Goal: Information Seeking & Learning: Learn about a topic

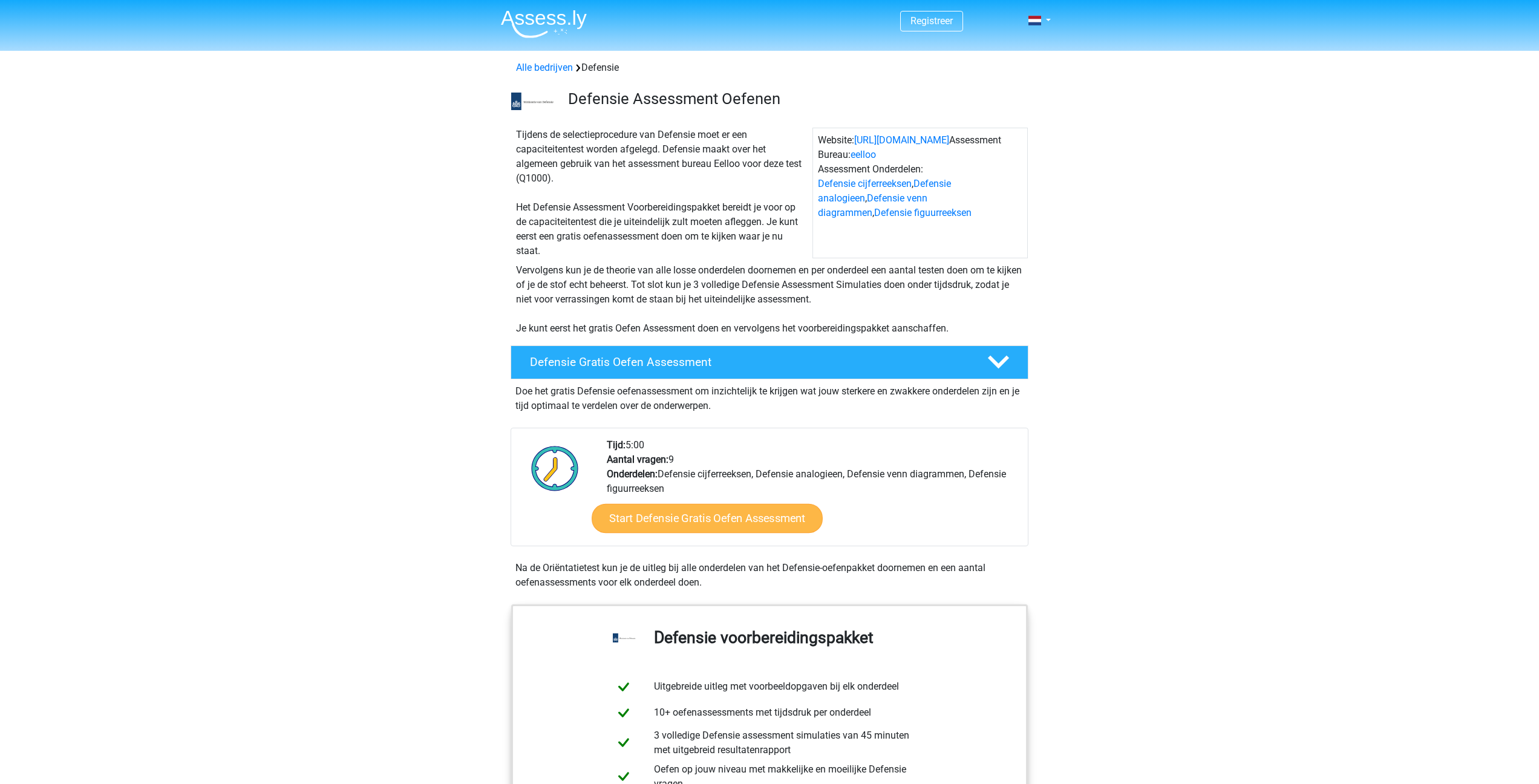
click at [645, 516] on link "Start Defensie Gratis Oefen Assessment" at bounding box center [708, 518] width 231 height 29
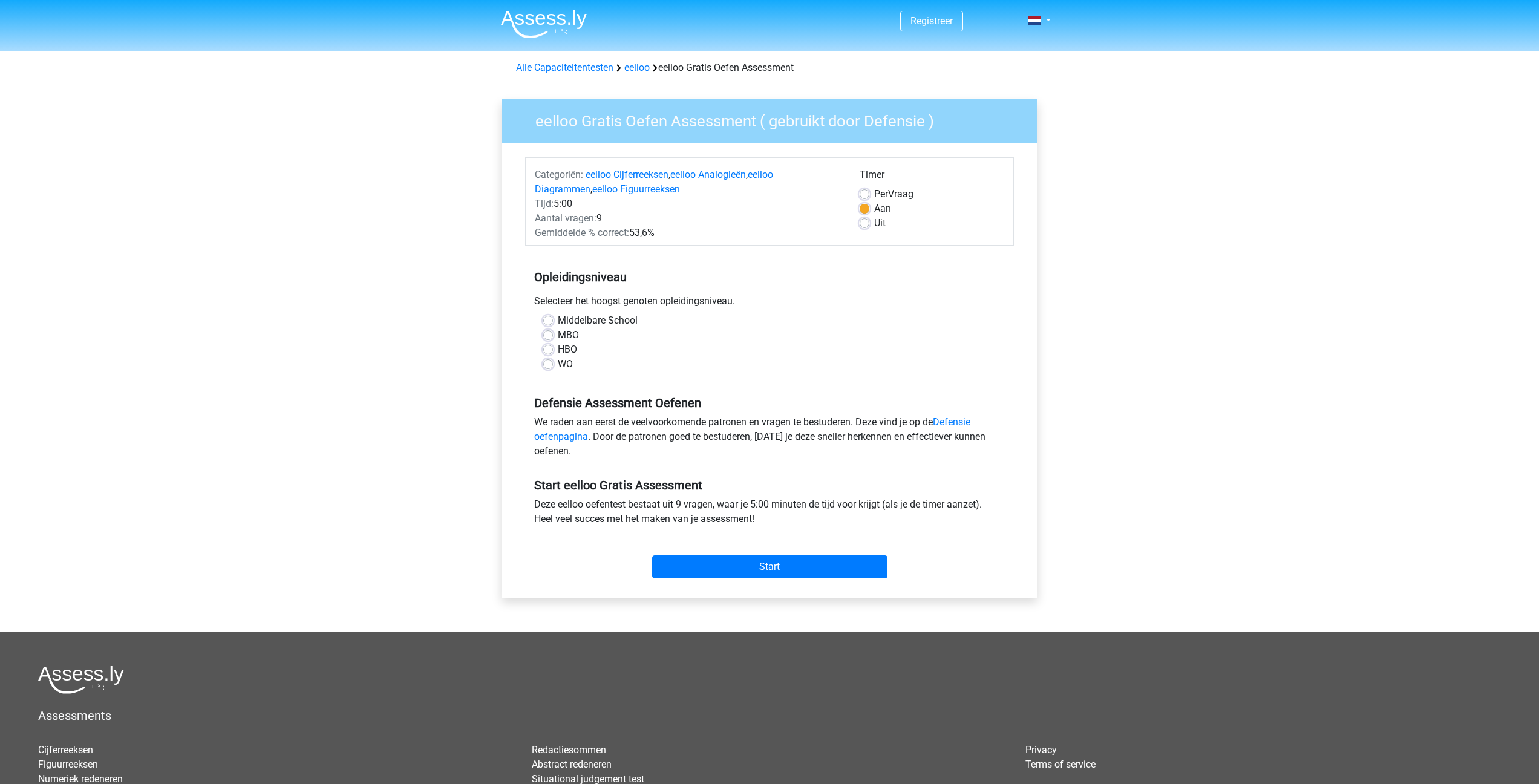
click at [558, 364] on label "WO" at bounding box center [565, 364] width 15 height 14
click at [547, 364] on input "WO" at bounding box center [548, 363] width 10 height 12
radio input "true"
click at [581, 435] on link "Defensie oefenpagina" at bounding box center [752, 429] width 436 height 26
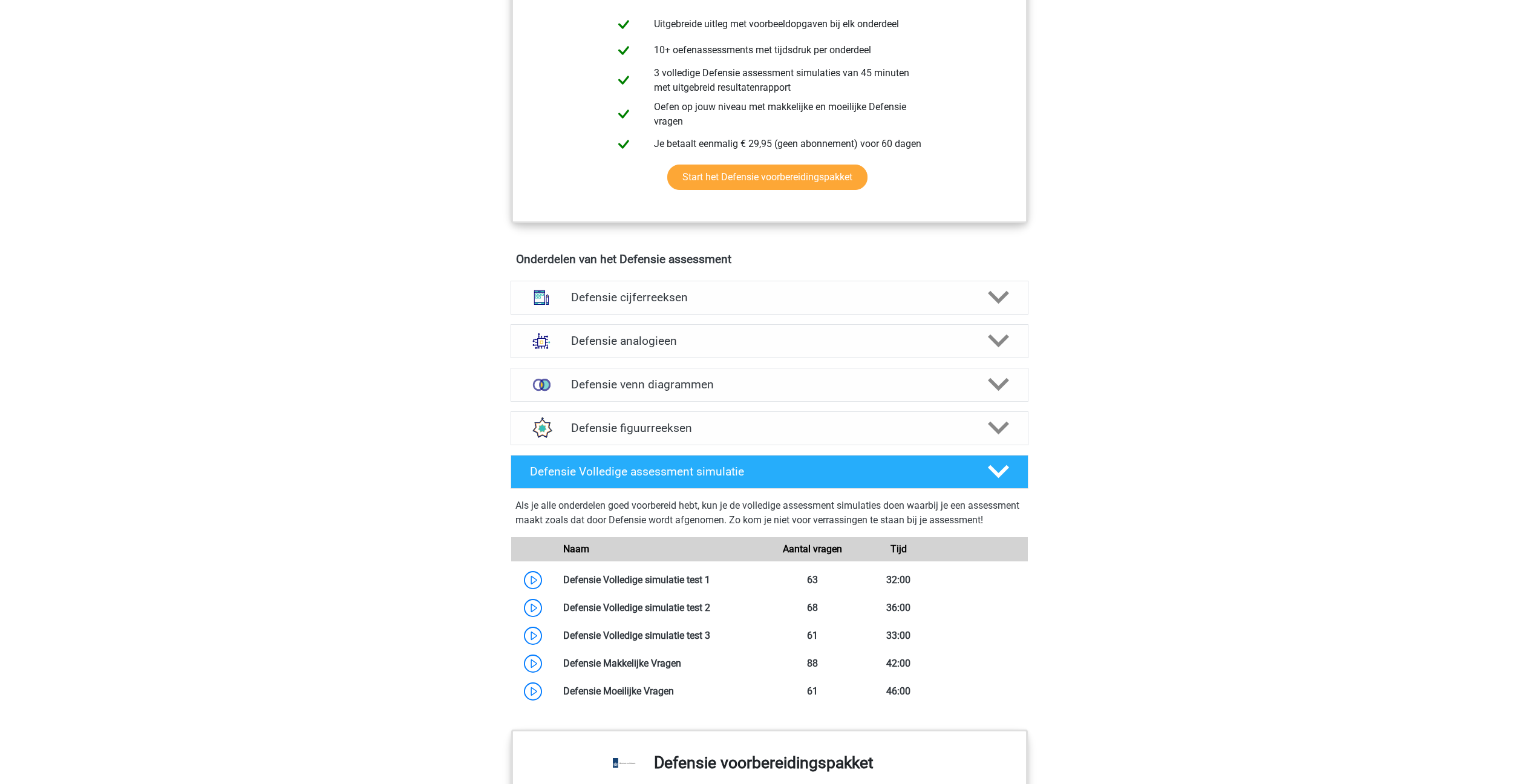
scroll to position [658, 0]
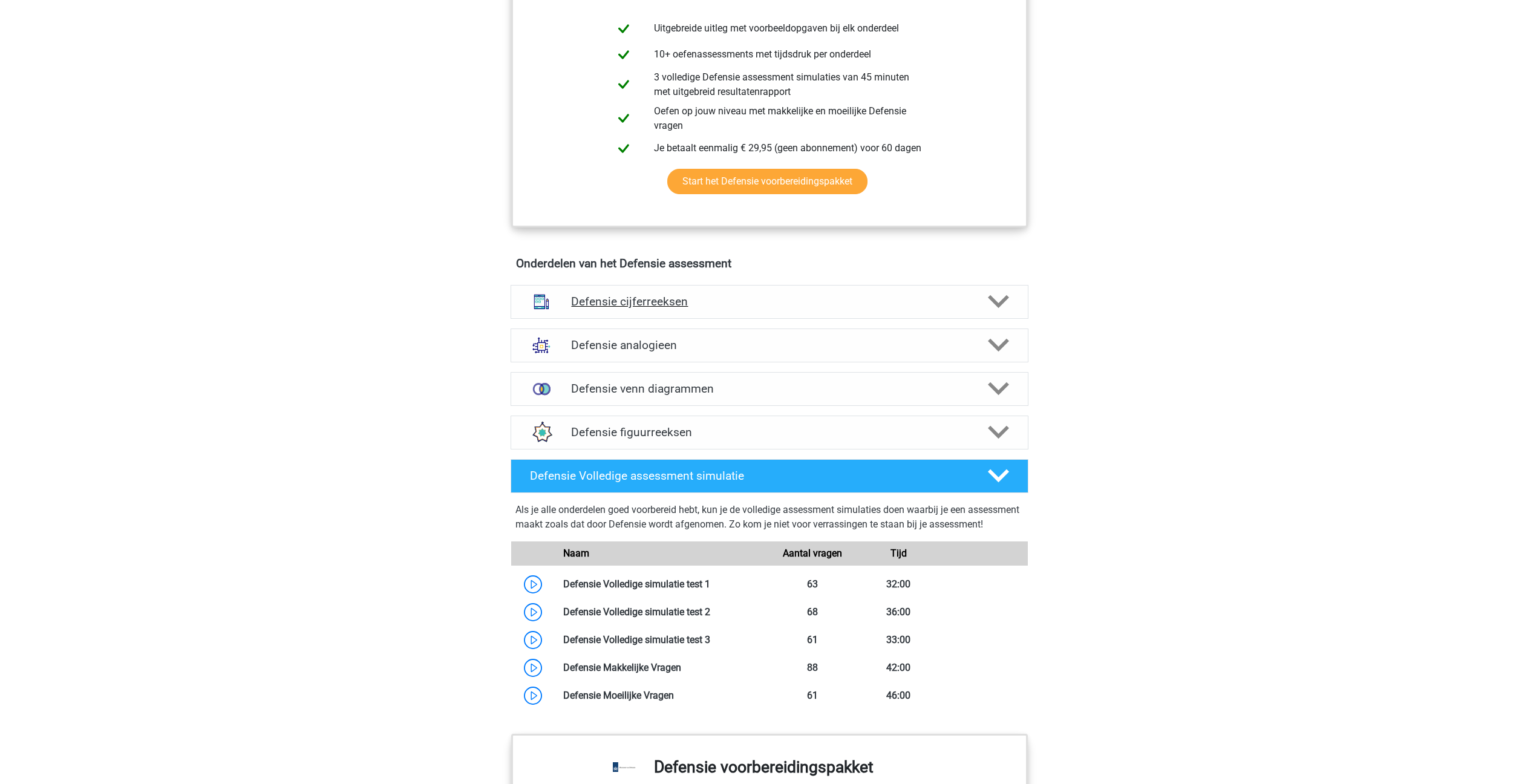
click at [562, 292] on div "Defensie cijferreeksen" at bounding box center [769, 302] width 518 height 34
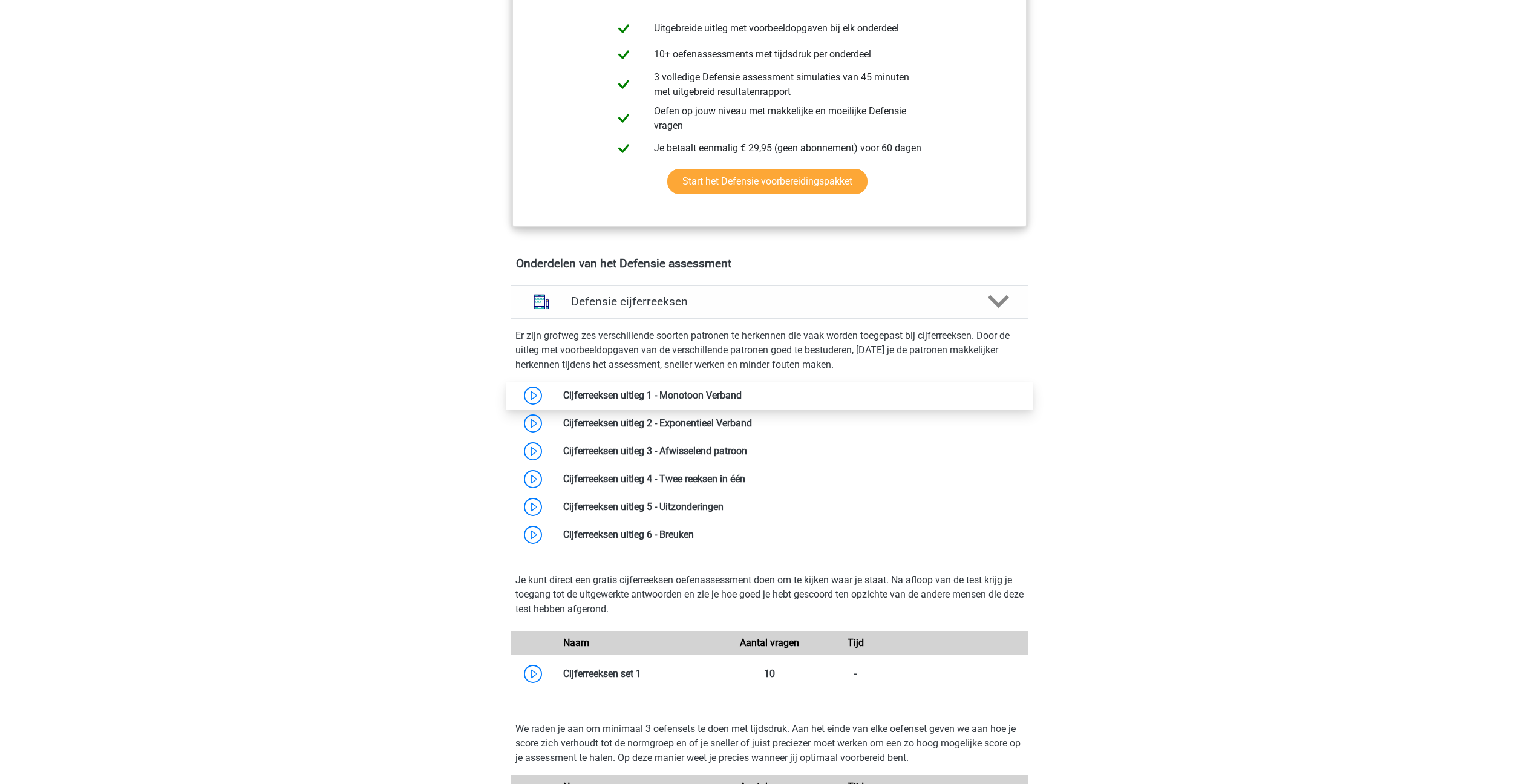
click at [742, 390] on link at bounding box center [742, 395] width 0 height 11
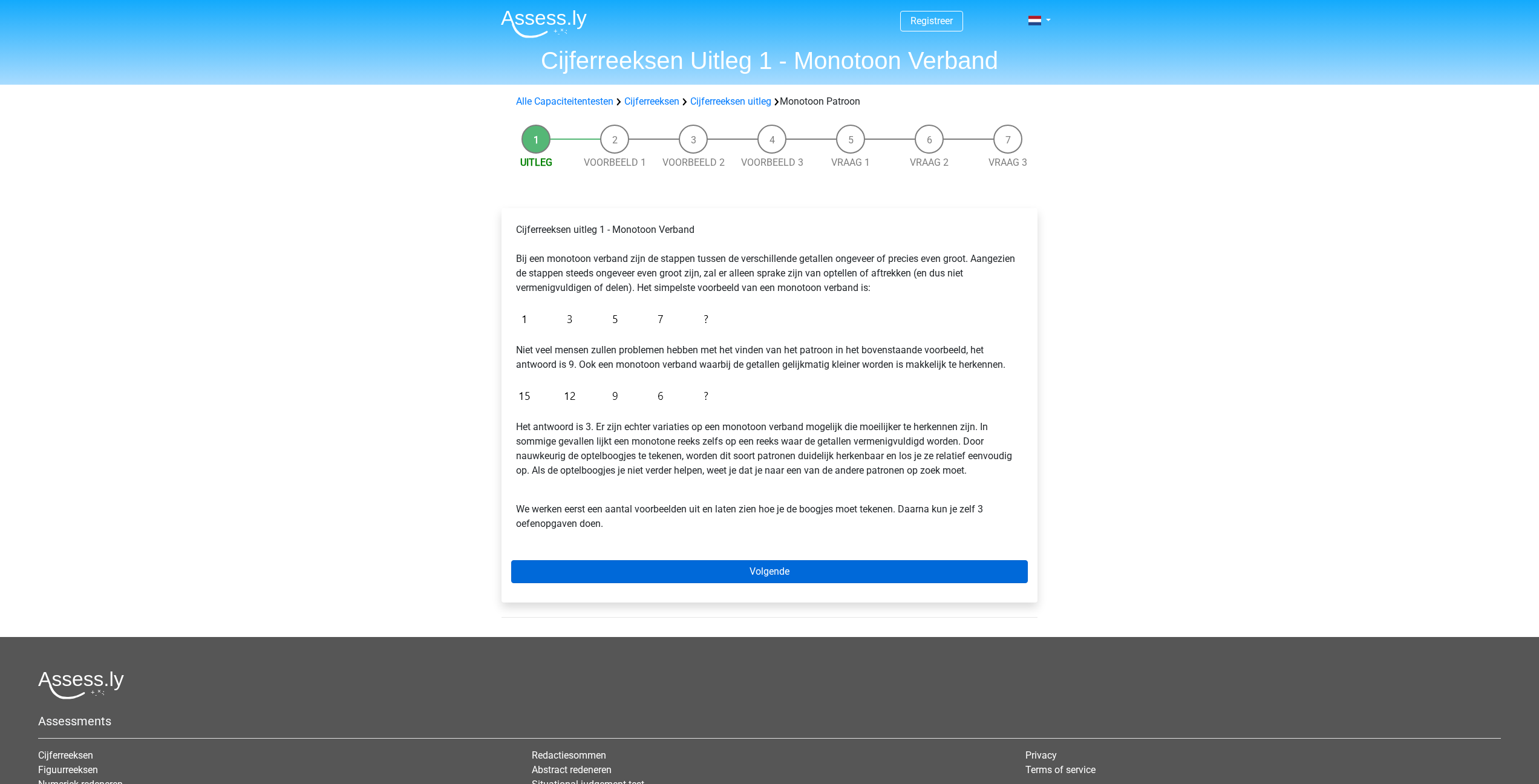
click at [648, 571] on link "Volgende" at bounding box center [770, 571] width 517 height 23
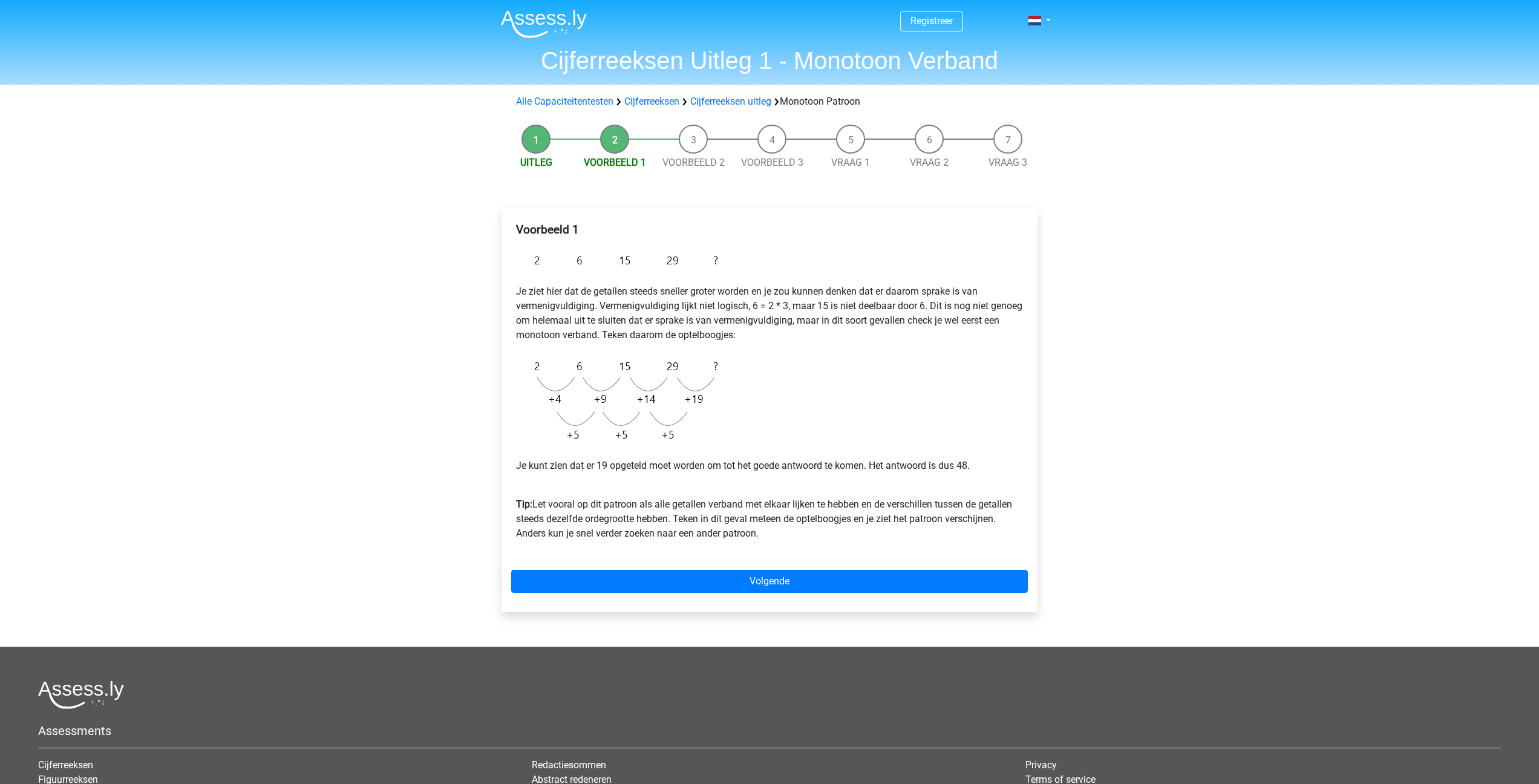
click at [562, 598] on div "Voorbeeld 1 Je ziet hier dat de getallen steeds sneller groter worden en je zou…" at bounding box center [769, 410] width 536 height 404
click at [562, 585] on link "Volgende" at bounding box center [770, 581] width 517 height 23
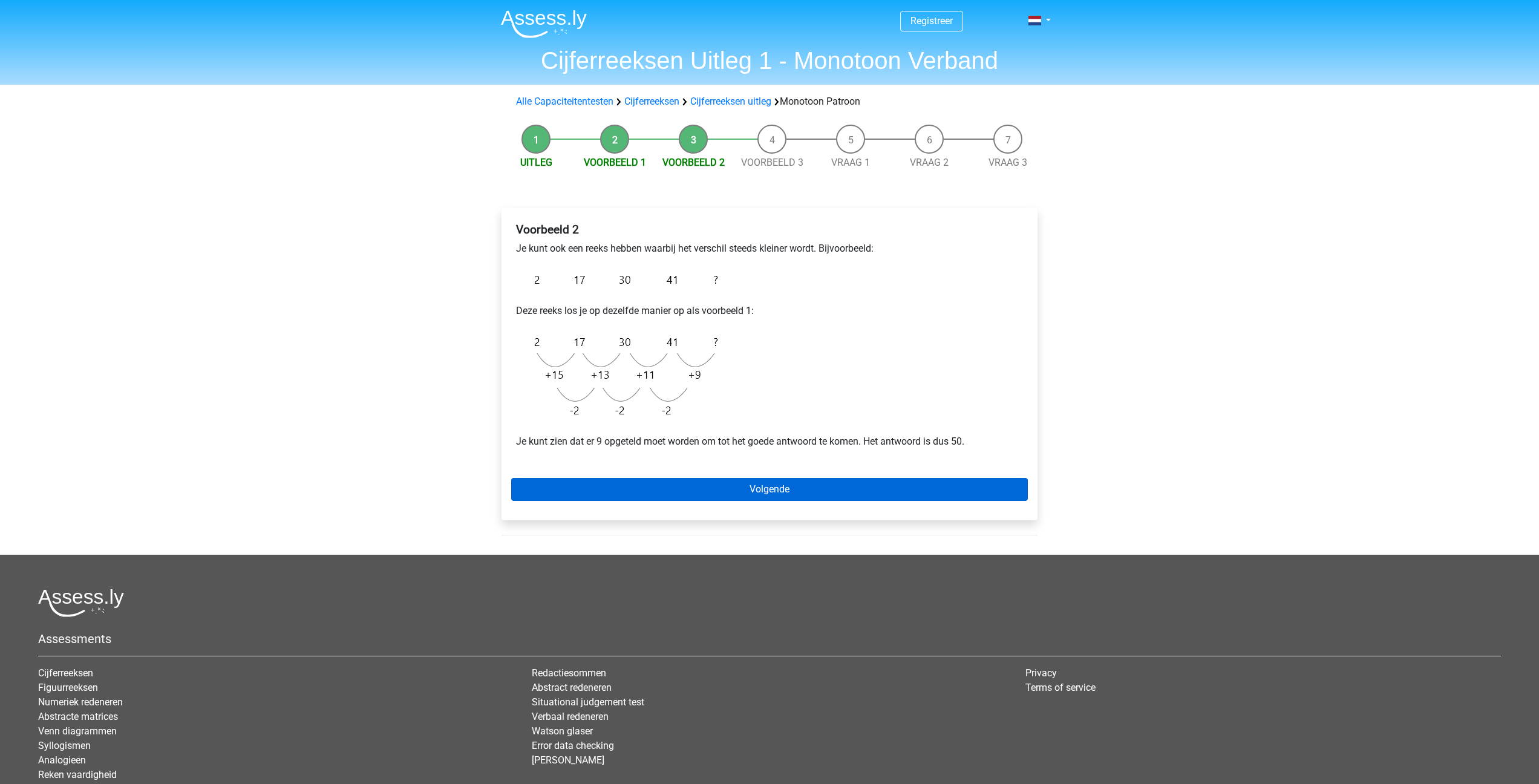
click at [561, 485] on link "Volgende" at bounding box center [770, 489] width 517 height 23
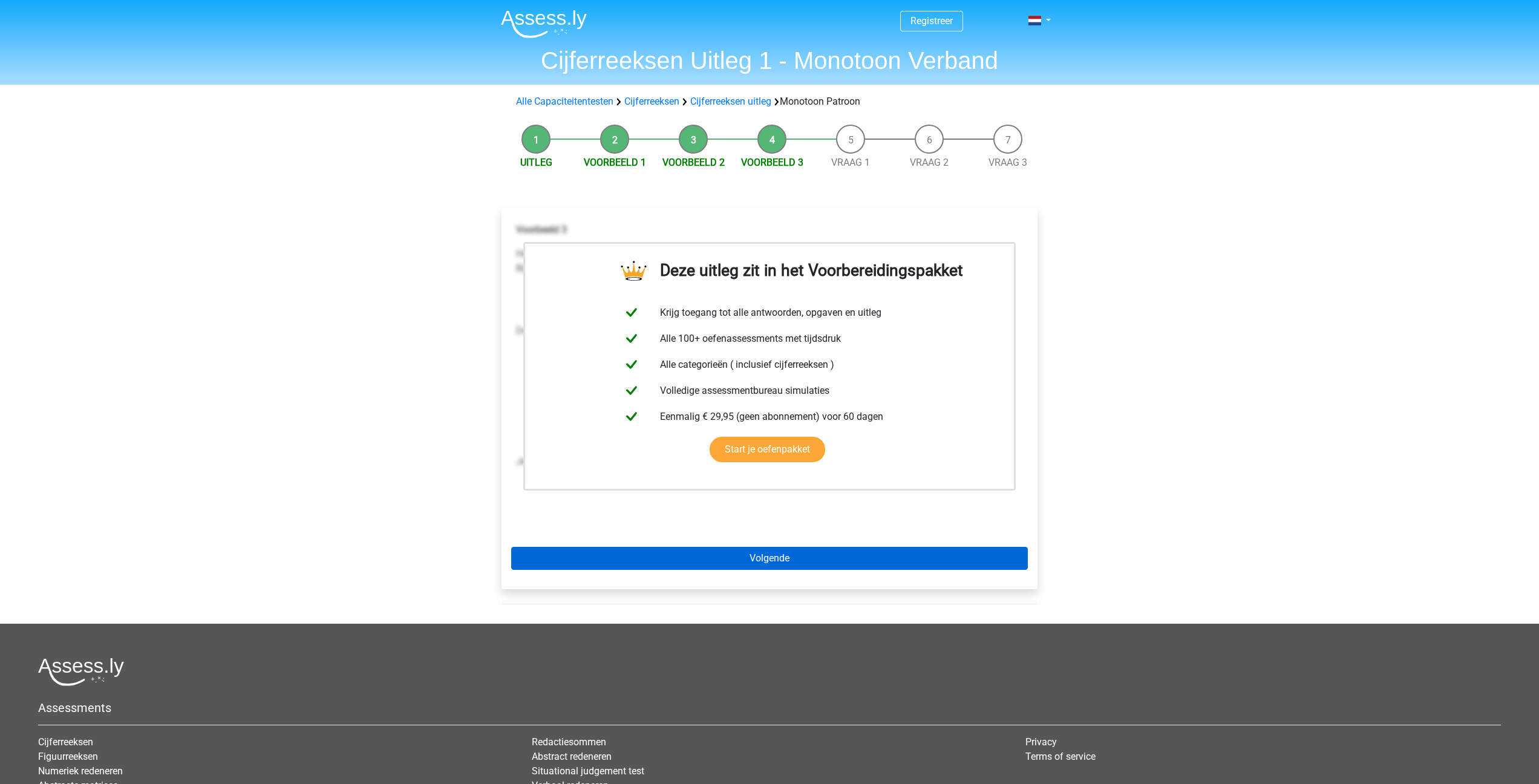
click at [583, 567] on link "Volgende" at bounding box center [770, 558] width 517 height 23
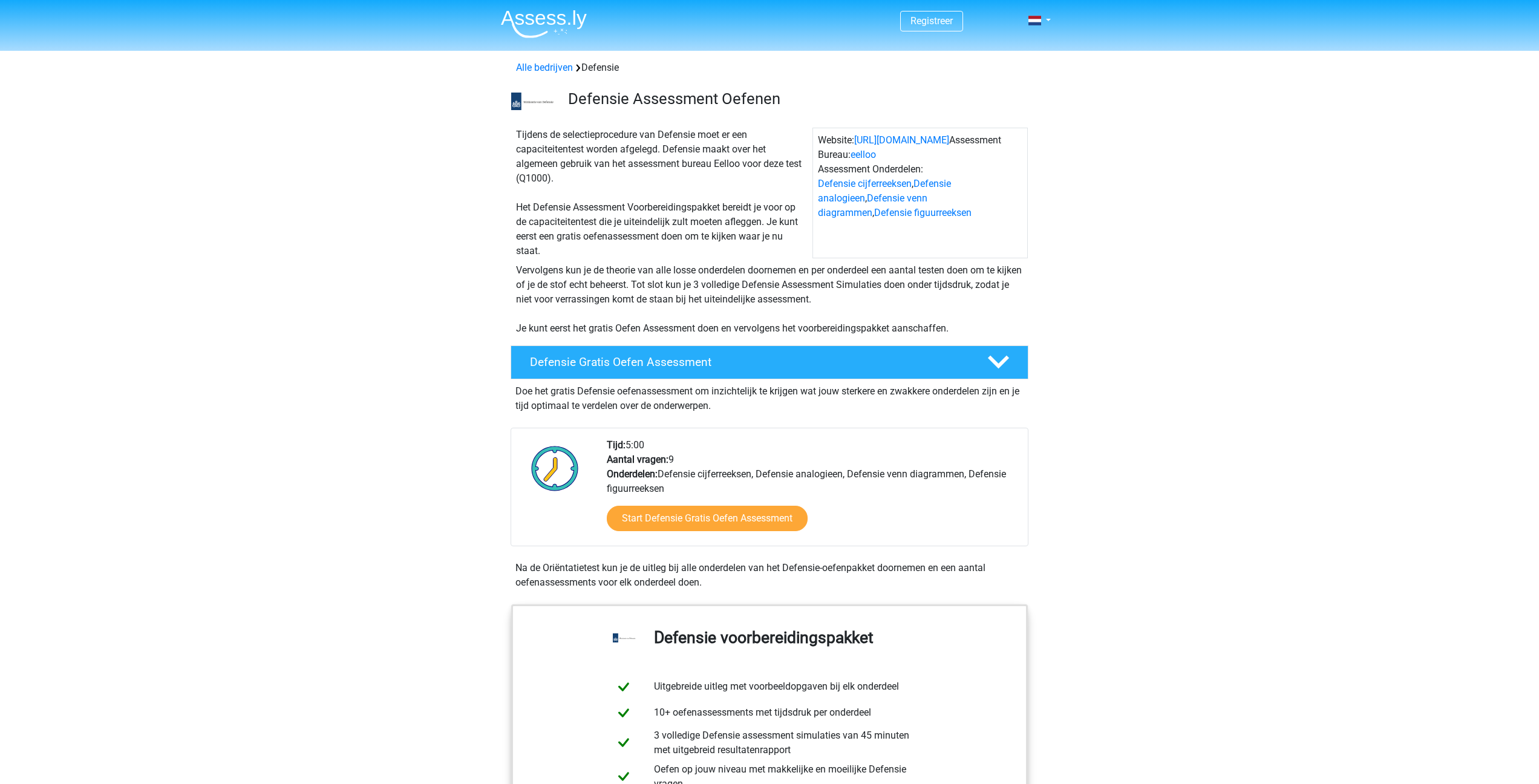
scroll to position [658, 0]
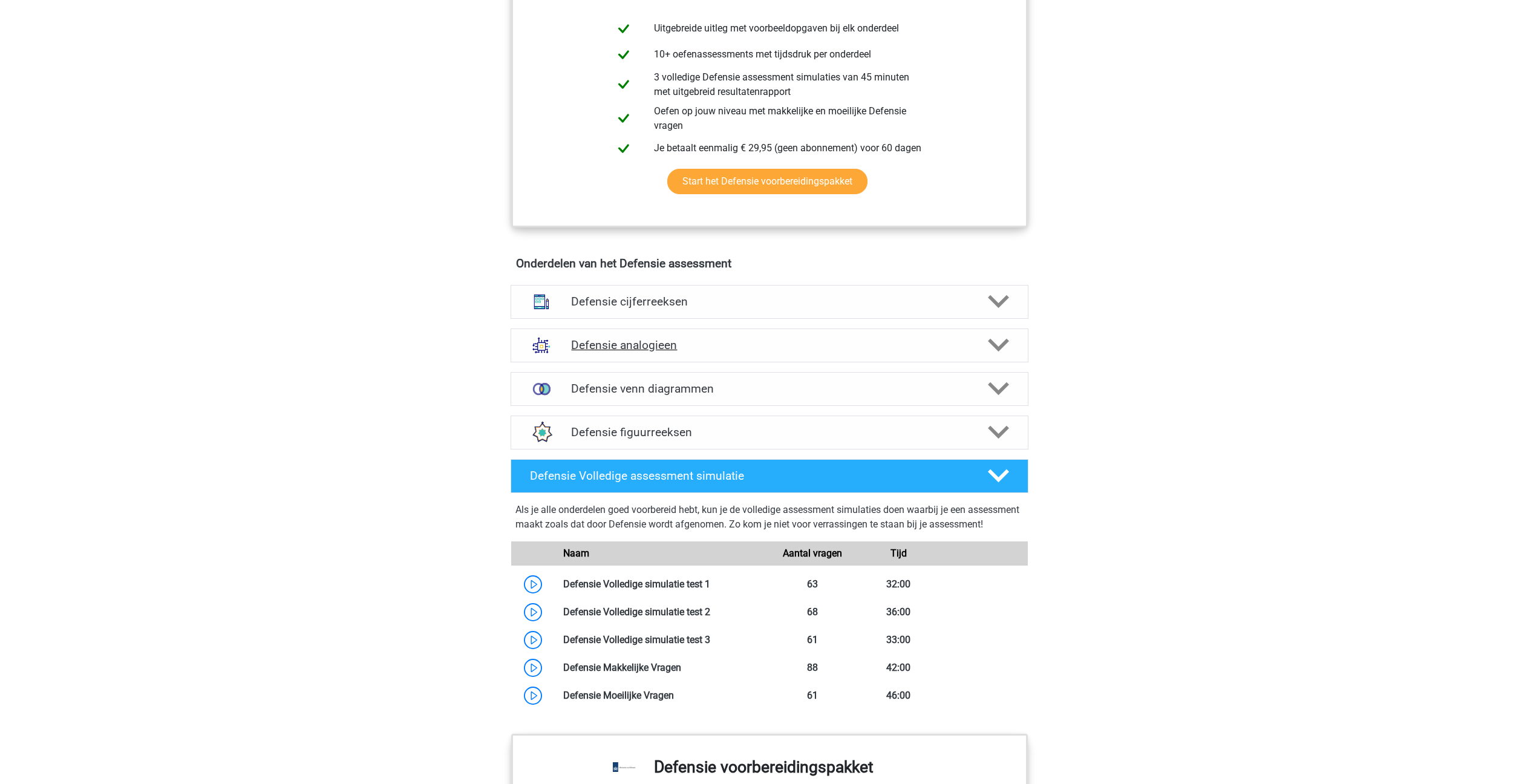
click at [608, 354] on div "Defensie analogieen" at bounding box center [769, 345] width 518 height 34
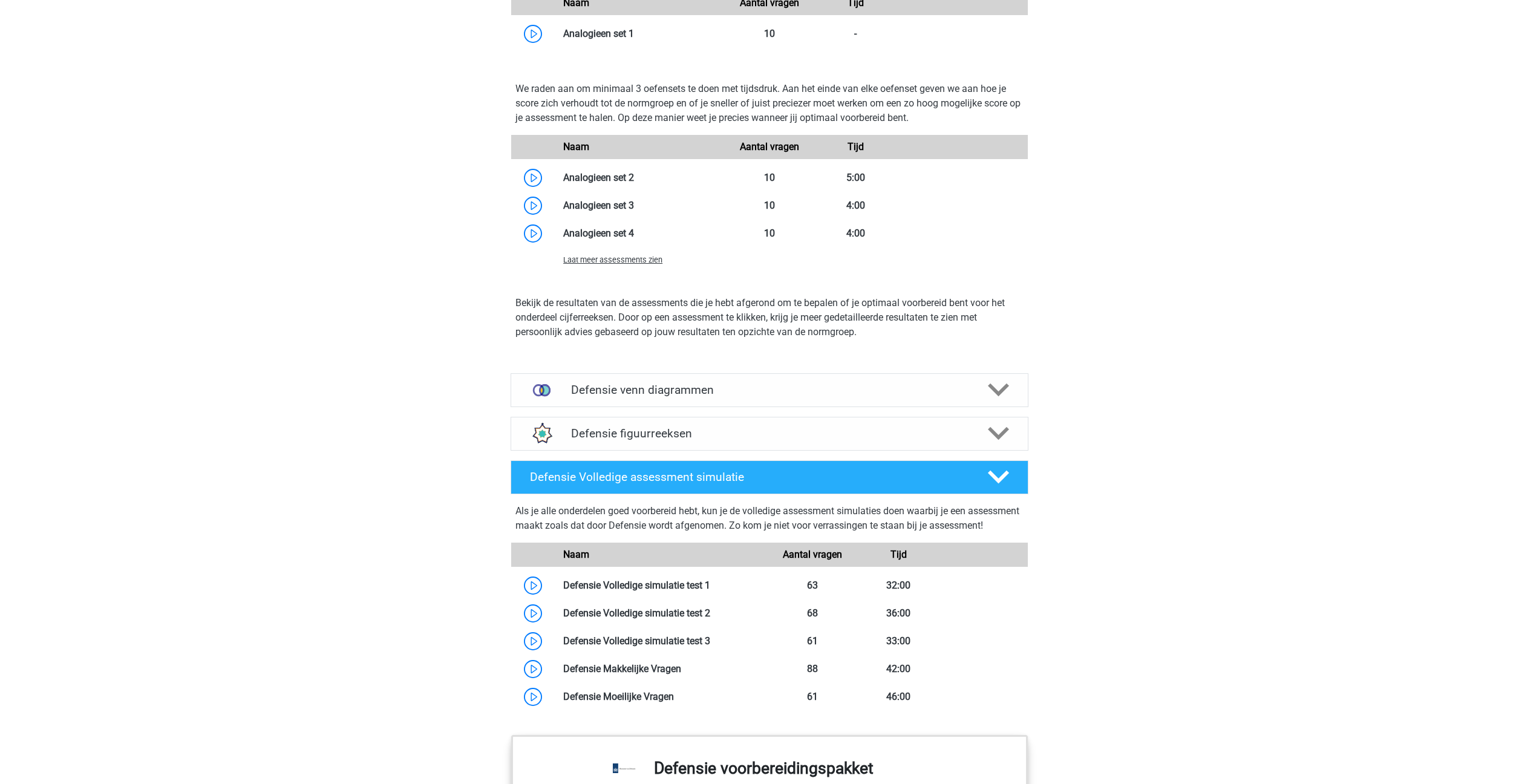
scroll to position [1461, 0]
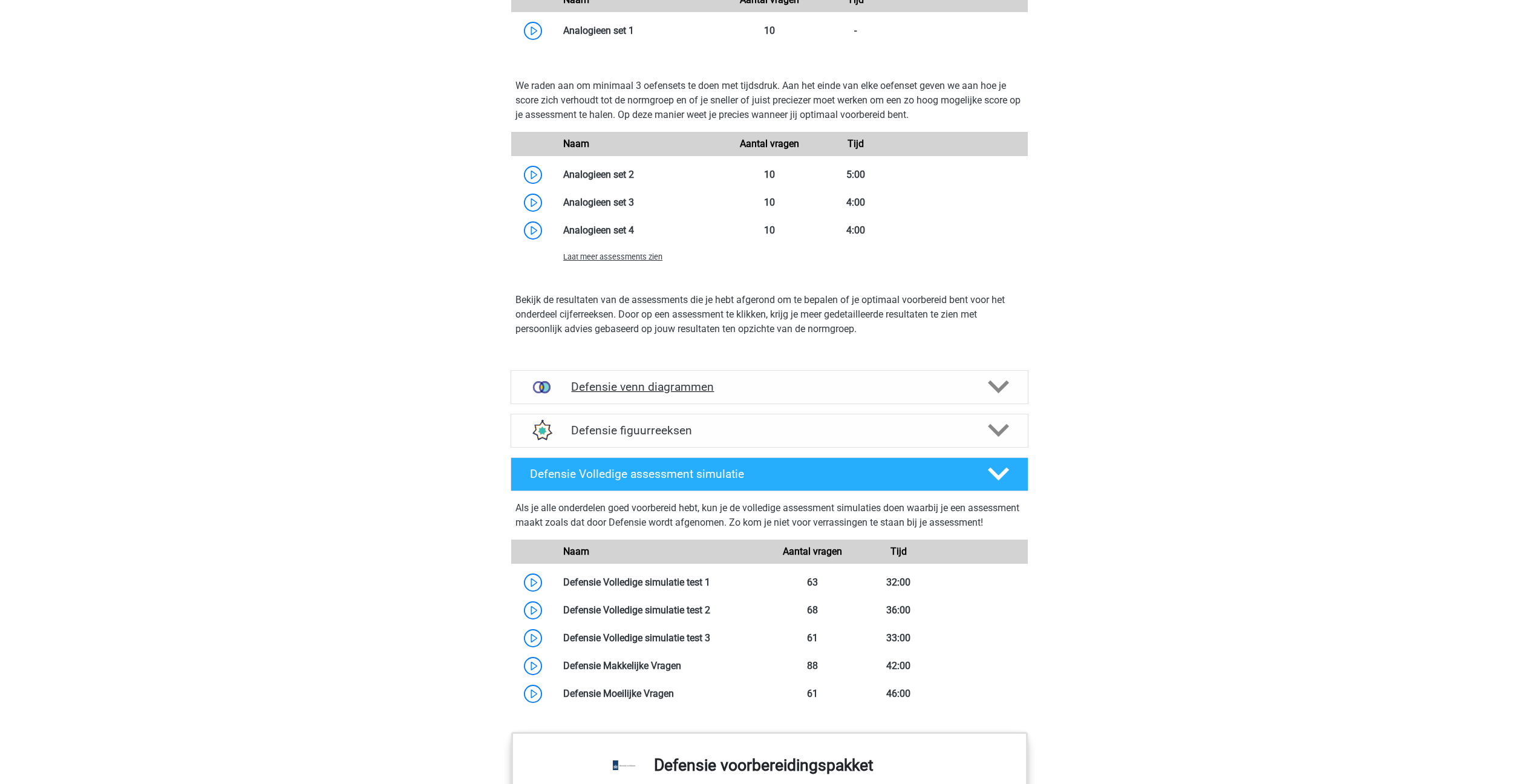
click at [610, 390] on h4 "Defensie venn diagrammen" at bounding box center [769, 387] width 396 height 14
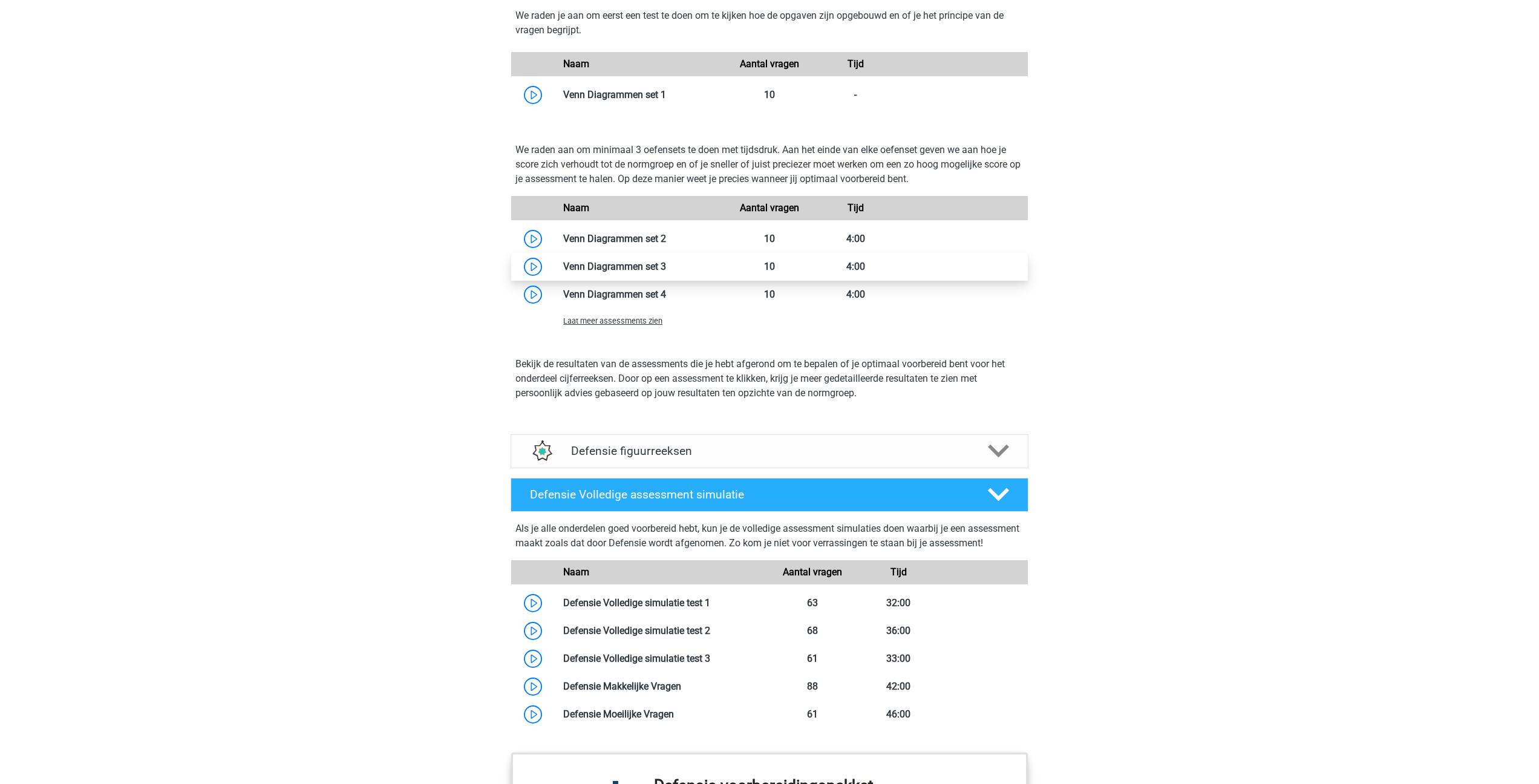
scroll to position [1981, 0]
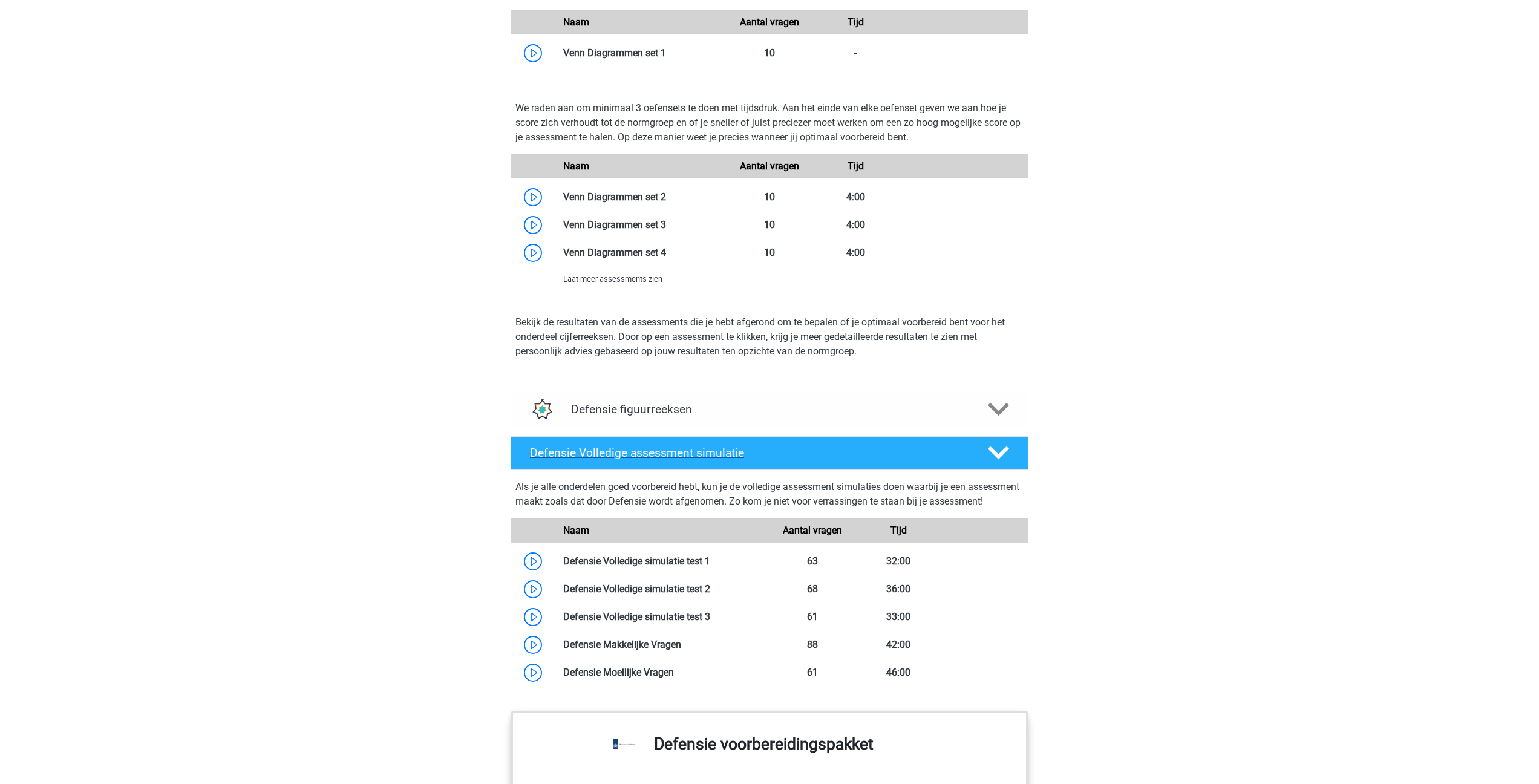
click at [568, 454] on h4 "Defensie Volledige assessment simulatie" at bounding box center [749, 453] width 438 height 14
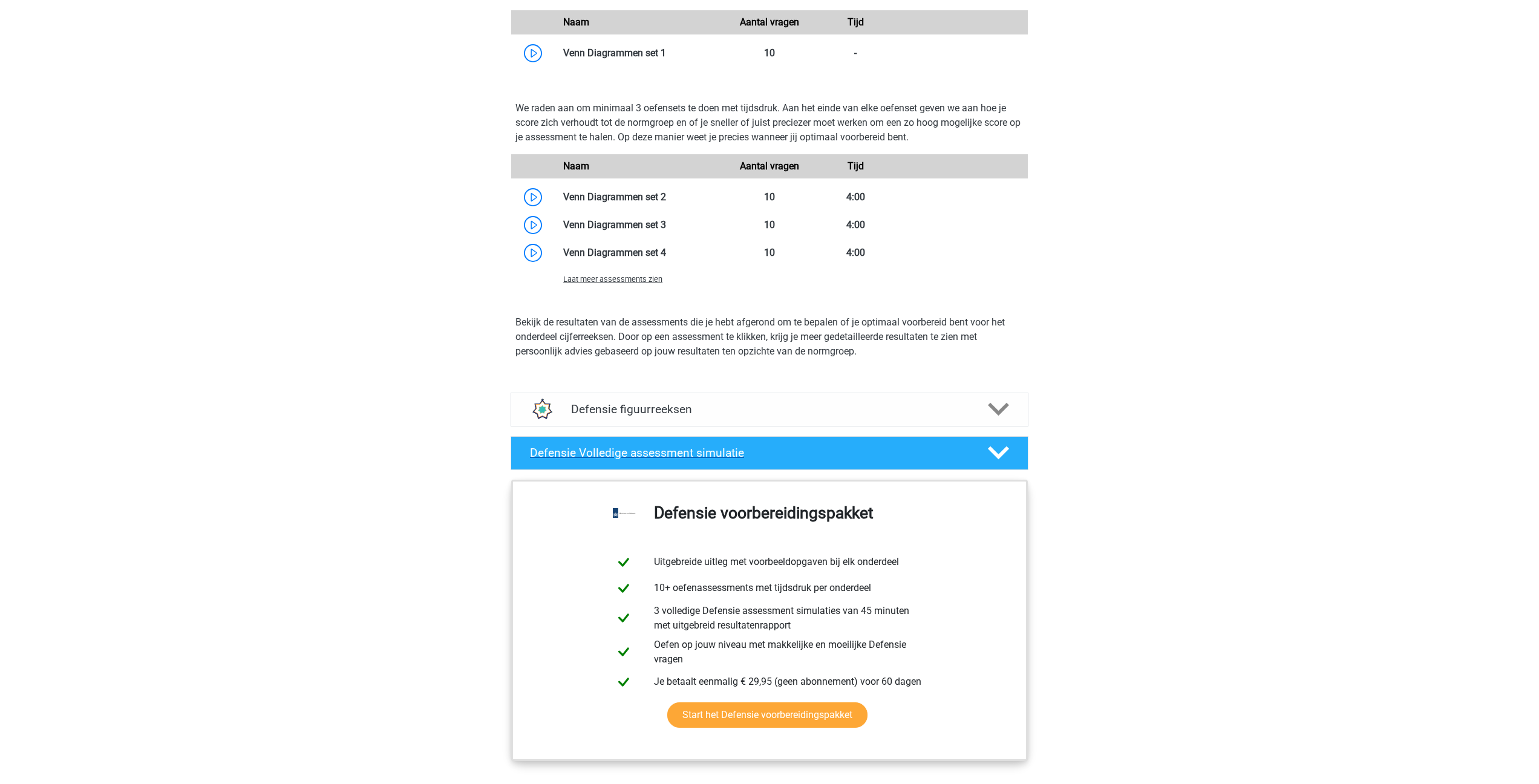
click at [568, 454] on h4 "Defensie Volledige assessment simulatie" at bounding box center [749, 453] width 438 height 14
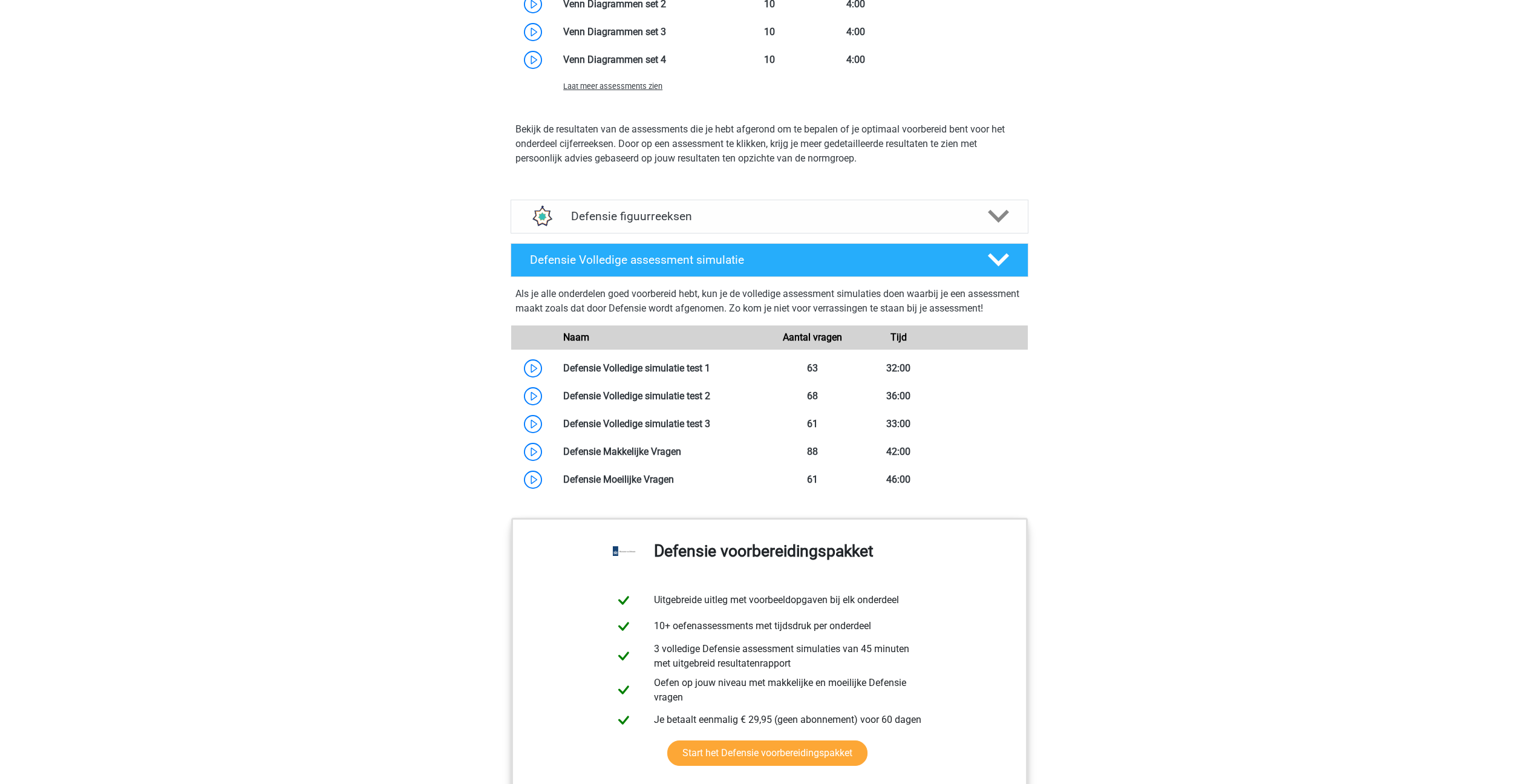
scroll to position [2180, 0]
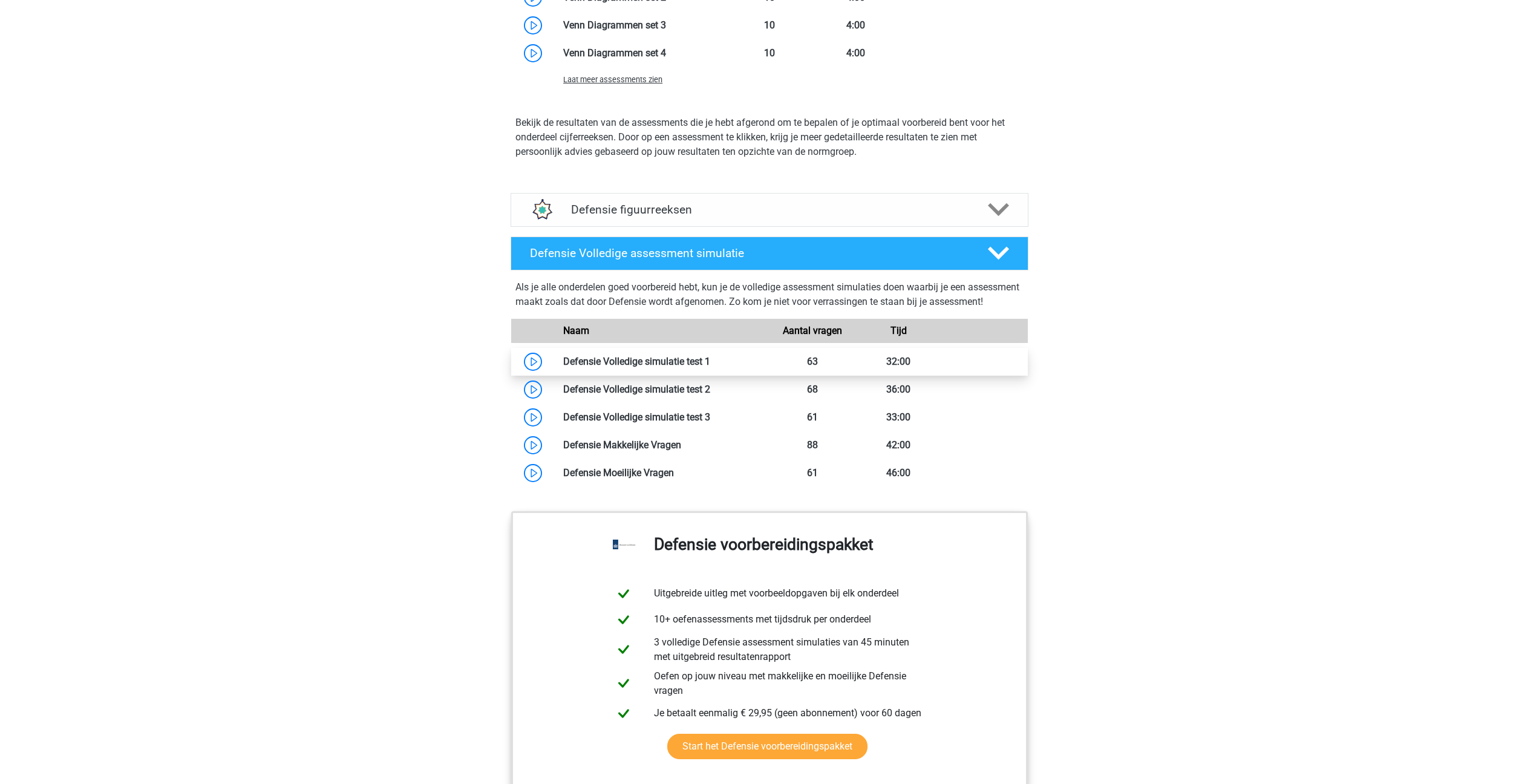
click at [711, 367] on link at bounding box center [711, 361] width 0 height 11
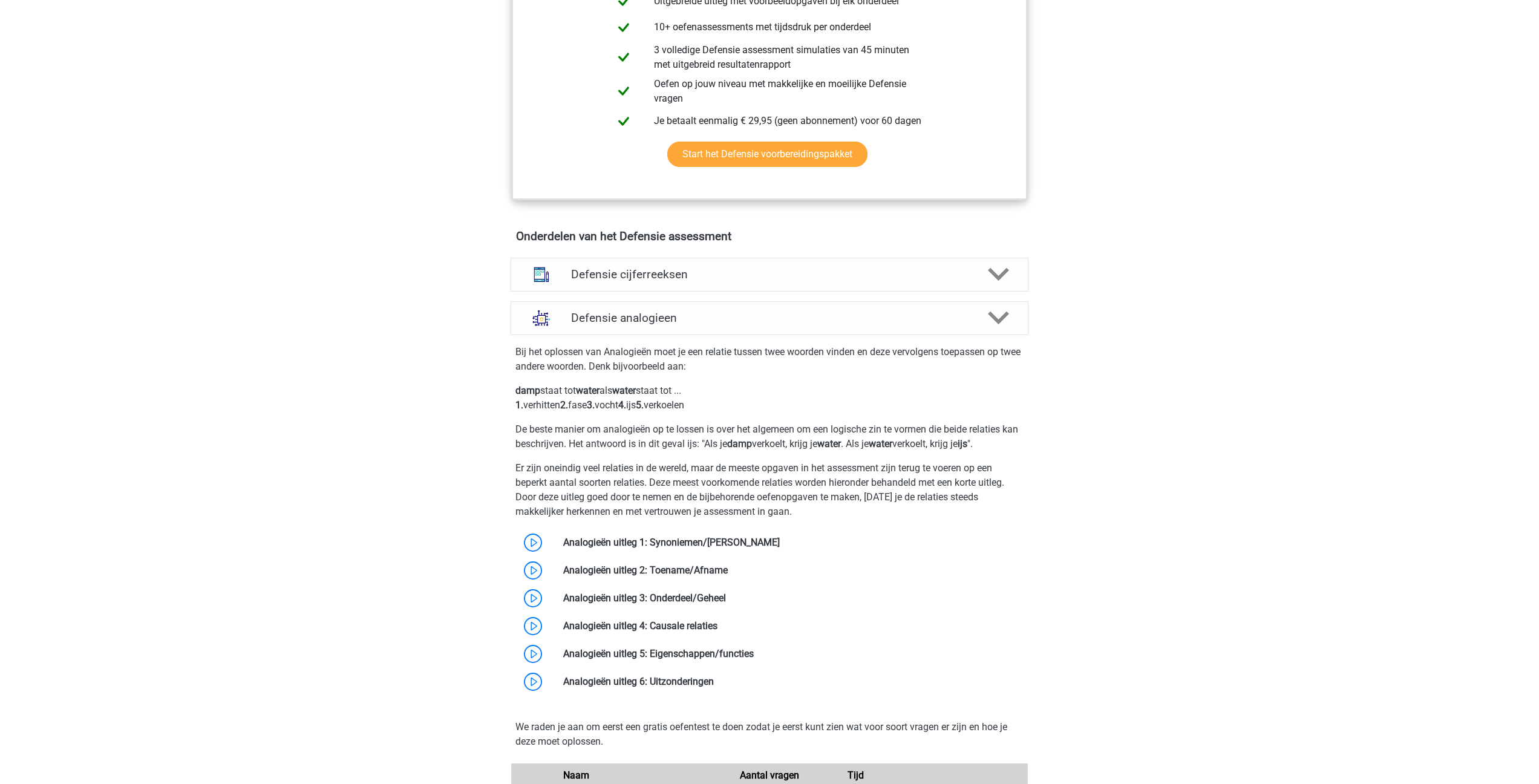
scroll to position [478, 0]
